Goal: Transaction & Acquisition: Obtain resource

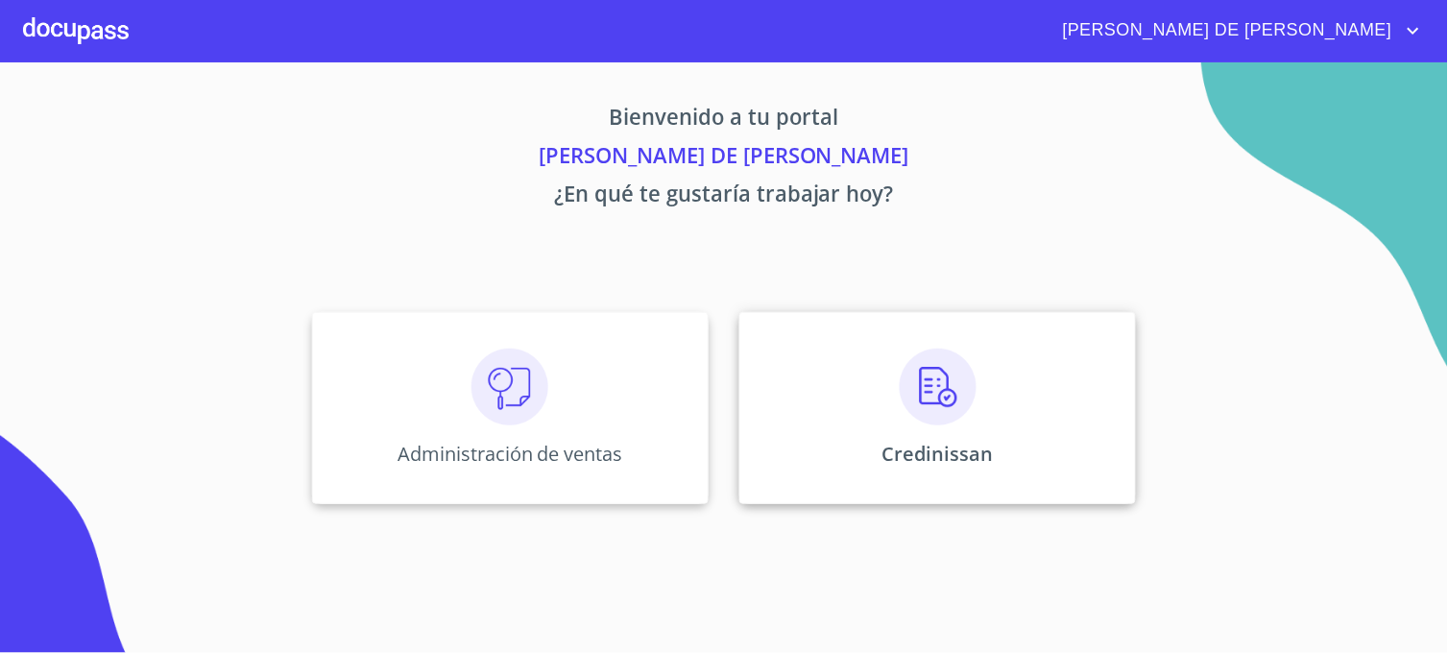
click at [822, 435] on div "Credinissan" at bounding box center [937, 408] width 397 height 192
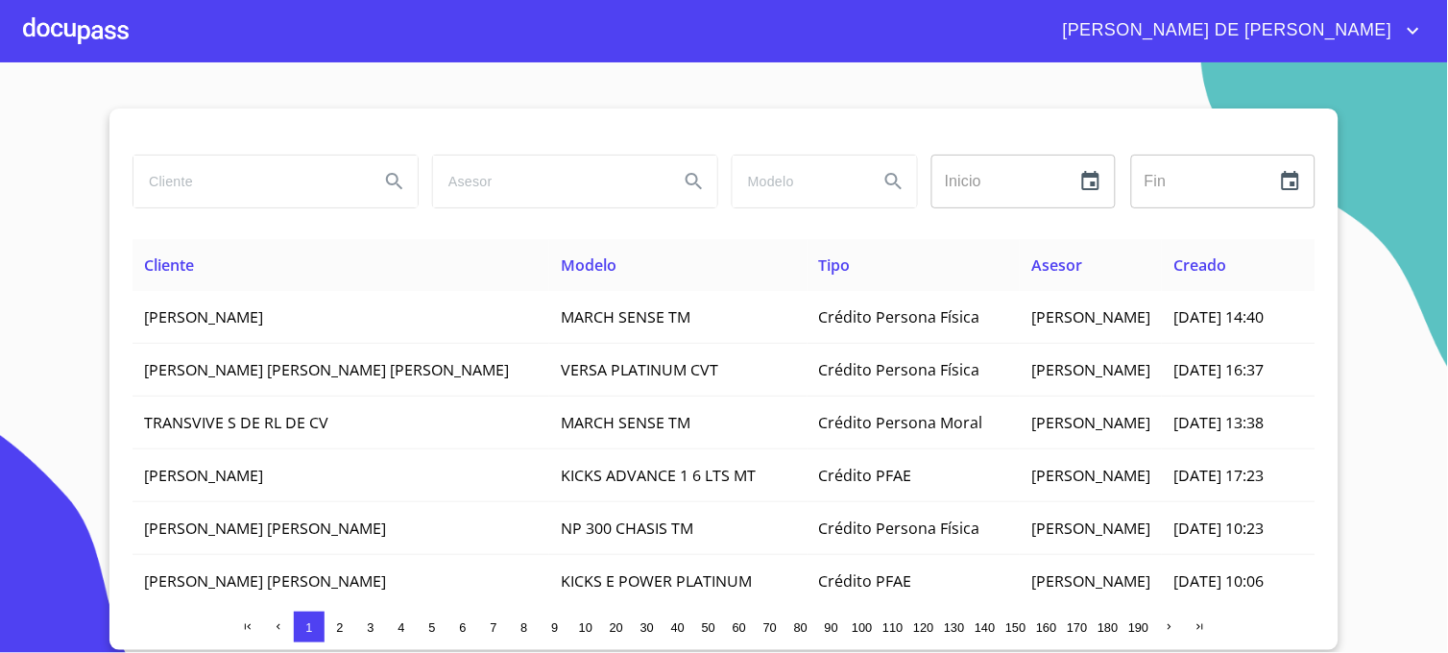
click at [279, 187] on input "search" at bounding box center [248, 182] width 230 height 52
type input "LOPEZ NAVARRETE"
click at [386, 176] on icon "Search" at bounding box center [394, 181] width 23 height 23
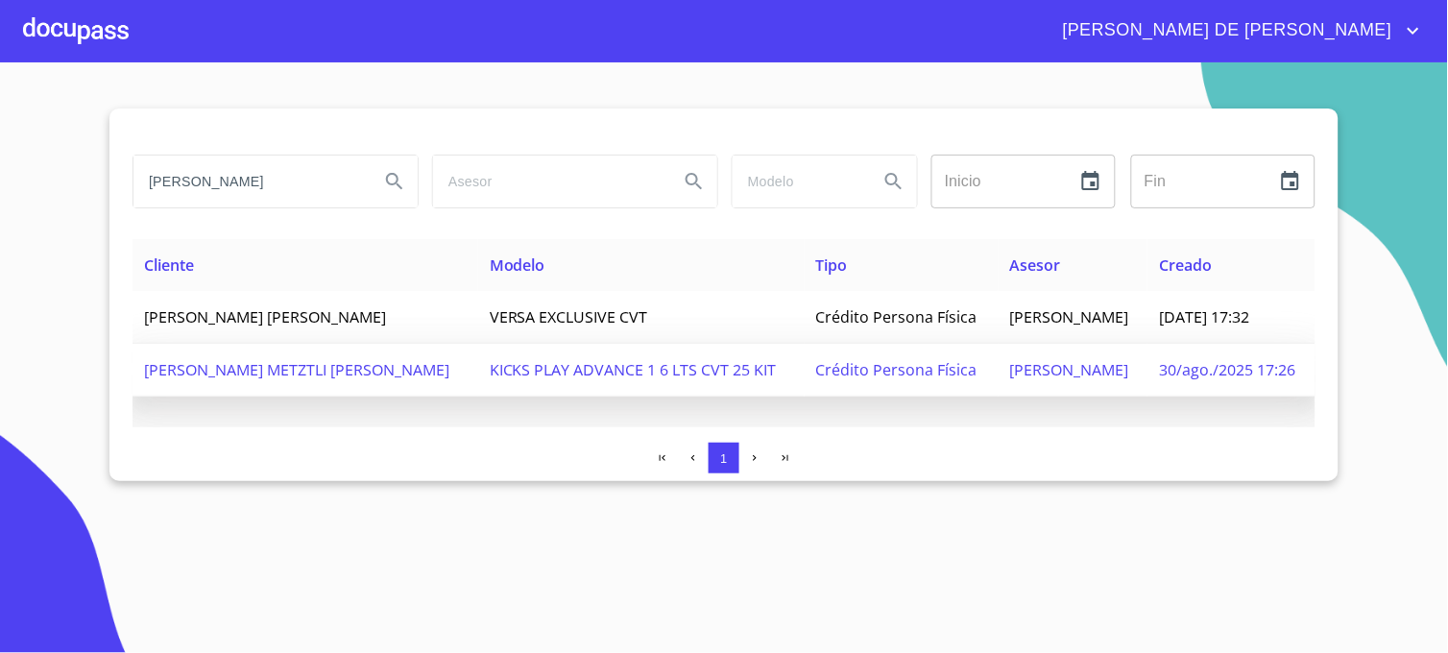
click at [1033, 359] on span "EDUARDO PALACIOS" at bounding box center [1069, 369] width 119 height 21
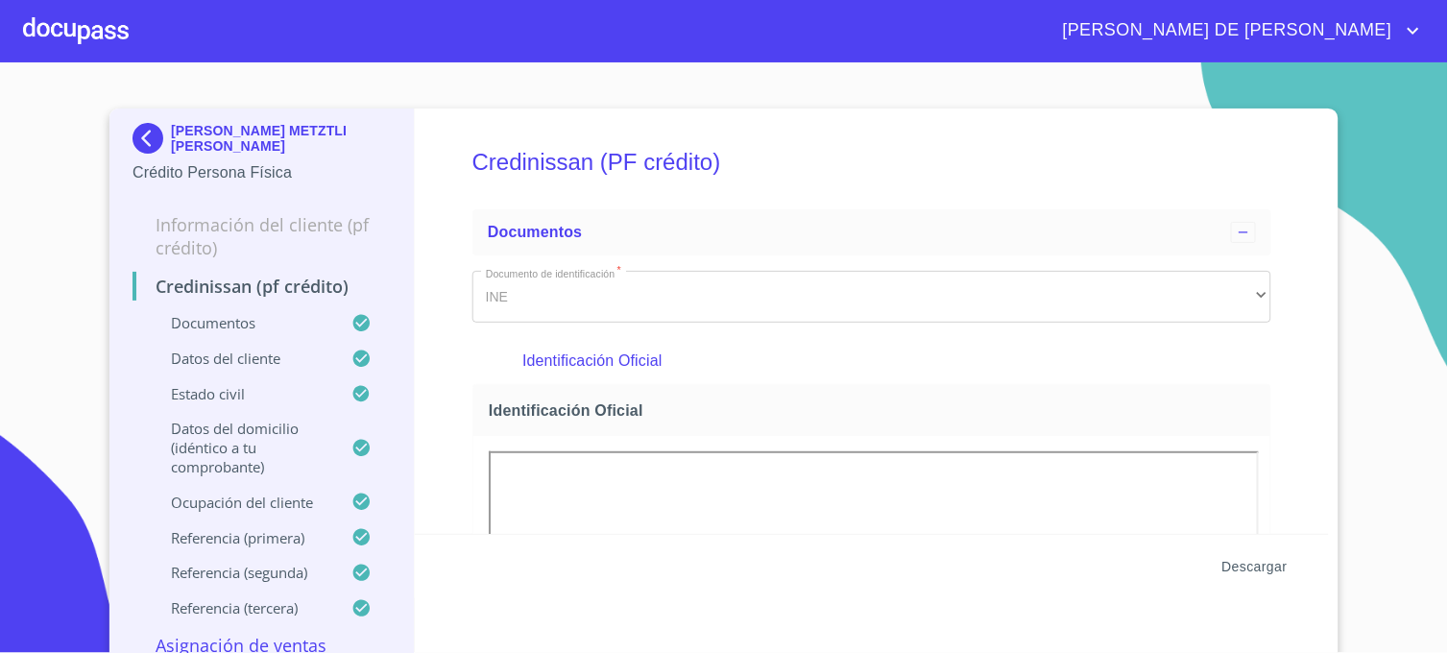
click at [1258, 568] on span "Descargar" at bounding box center [1254, 567] width 65 height 24
click at [1256, 564] on span "Descargar" at bounding box center [1254, 567] width 65 height 24
click at [1367, 90] on section "ANGELICA METZTLI LOPEZ NAVARRETE Crédito Persona Física Información del cliente…" at bounding box center [724, 357] width 1448 height 590
click at [1222, 562] on span "Descargar" at bounding box center [1254, 567] width 65 height 24
click at [1249, 567] on span "Descargar" at bounding box center [1254, 567] width 65 height 24
